Goal: Navigation & Orientation: Find specific page/section

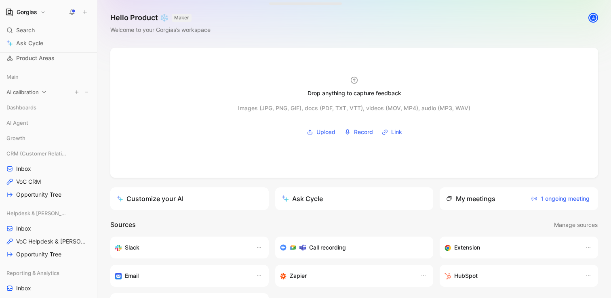
scroll to position [84, 0]
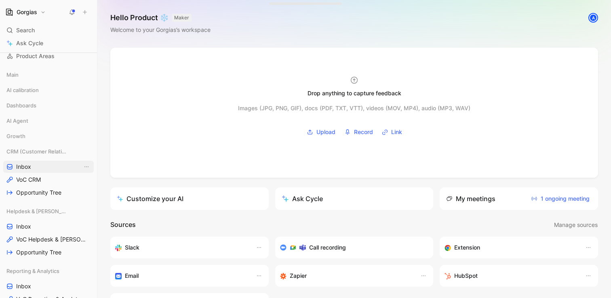
click at [43, 166] on link "Inbox" at bounding box center [48, 167] width 90 height 12
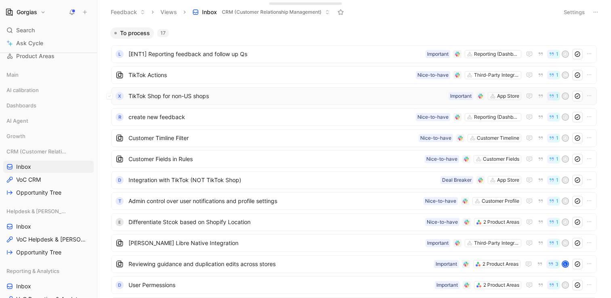
click at [269, 95] on span "TikTok Shop for non-US shops" at bounding box center [286, 96] width 317 height 10
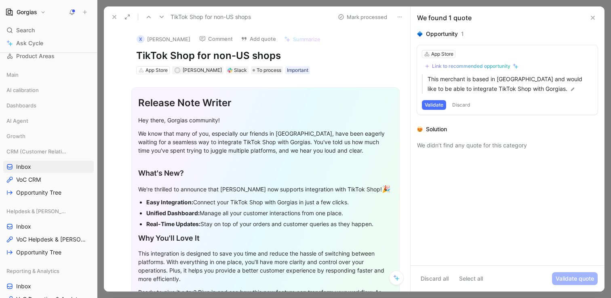
click at [166, 40] on button "x [PERSON_NAME]" at bounding box center [163, 39] width 61 height 12
click at [591, 16] on use at bounding box center [592, 17] width 3 height 3
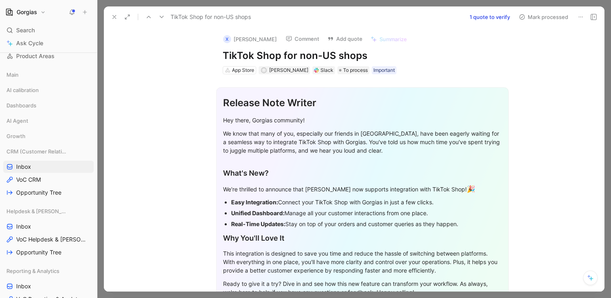
click at [113, 18] on use at bounding box center [114, 16] width 3 height 3
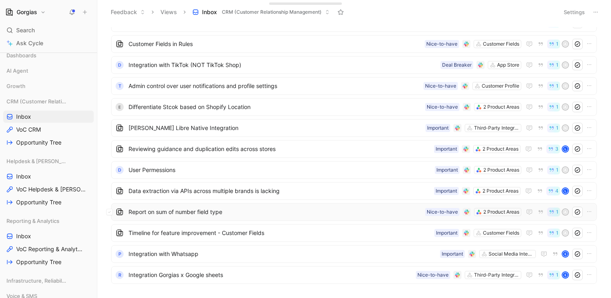
scroll to position [145, 0]
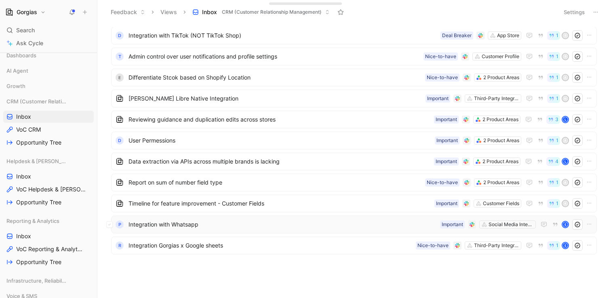
click at [184, 223] on span "Integration with Whatsapp" at bounding box center [282, 225] width 308 height 10
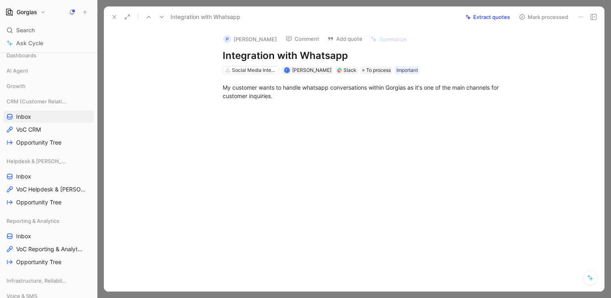
click at [113, 19] on icon at bounding box center [114, 17] width 6 height 6
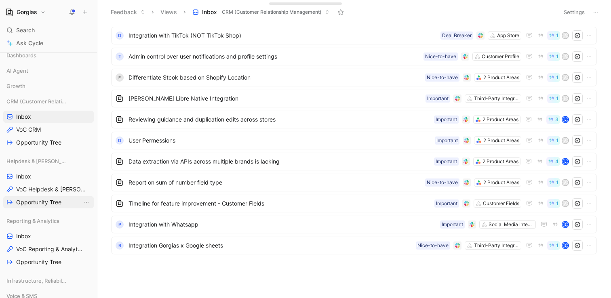
click at [43, 199] on span "Opportunity Tree" at bounding box center [38, 202] width 45 height 8
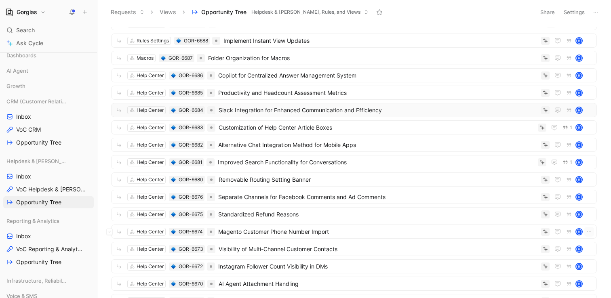
scroll to position [128, 0]
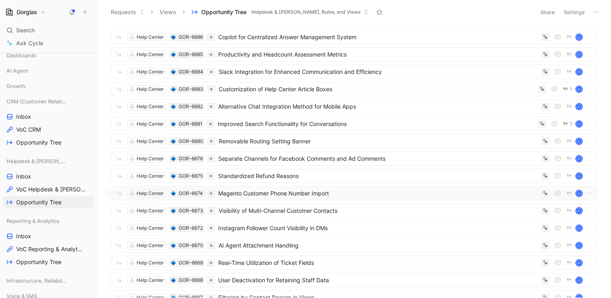
click at [266, 192] on span "Magento Customer Phone Number Import" at bounding box center [377, 194] width 319 height 10
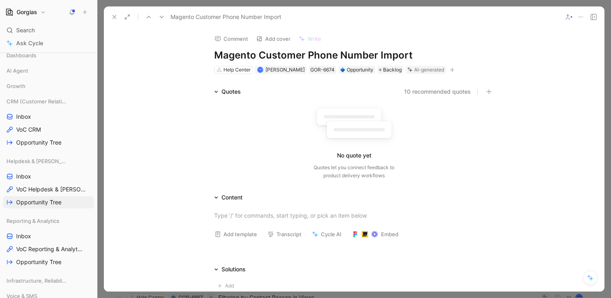
click at [112, 19] on icon at bounding box center [114, 17] width 6 height 6
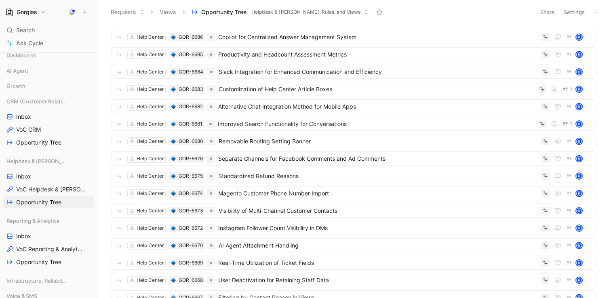
click at [34, 183] on div "Helpdesk & Macros, Rules, and Views Inbox VoC Helpdesk & Macros, Rules, and Vie…" at bounding box center [48, 181] width 90 height 53
click at [32, 189] on span "VoC Helpdesk & [PERSON_NAME], Rules, and Views" at bounding box center [49, 189] width 66 height 8
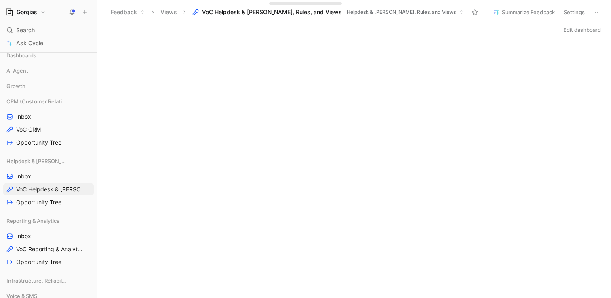
click at [36, 206] on link "Opportunity Tree" at bounding box center [48, 202] width 90 height 12
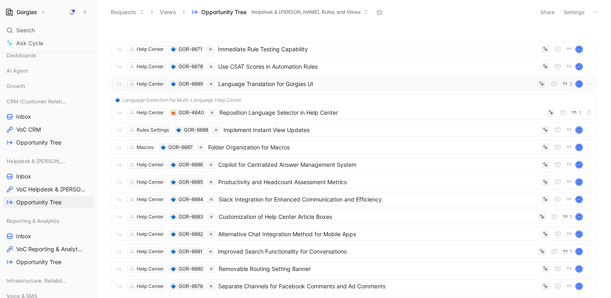
click at [293, 86] on span "Language Translation for Gorgias UI" at bounding box center [376, 84] width 316 height 10
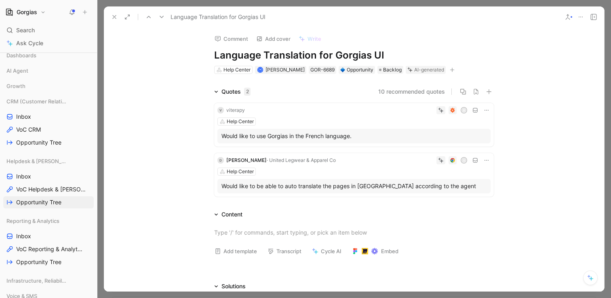
click at [109, 14] on button at bounding box center [114, 16] width 11 height 11
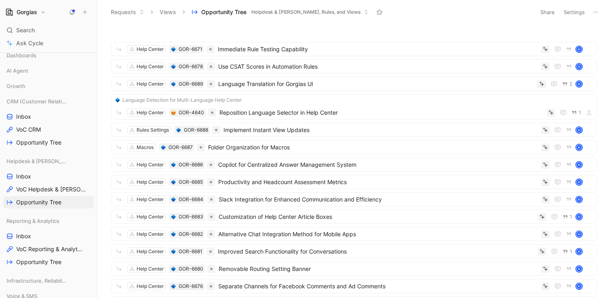
click at [71, 9] on use at bounding box center [72, 12] width 6 height 6
